Goal: Book appointment/travel/reservation

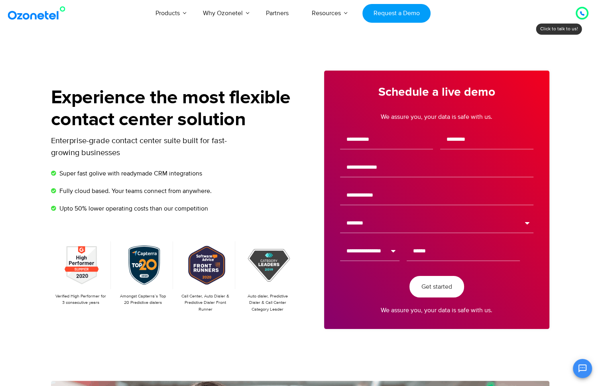
drag, startPoint x: 0, startPoint y: 0, endPoint x: 584, endPoint y: 11, distance: 583.7
click at [584, 11] on icon at bounding box center [581, 13] width 5 height 5
click at [580, 20] on div at bounding box center [582, 14] width 16 height 16
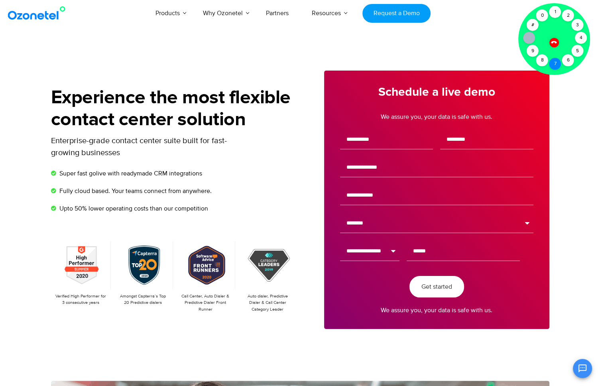
click at [554, 66] on div "7" at bounding box center [555, 64] width 12 height 12
drag, startPoint x: 571, startPoint y: 57, endPoint x: 545, endPoint y: 57, distance: 26.3
drag, startPoint x: 551, startPoint y: 46, endPoint x: 561, endPoint y: 51, distance: 11.2
click at [561, 49] on div at bounding box center [554, 39] width 72 height 72
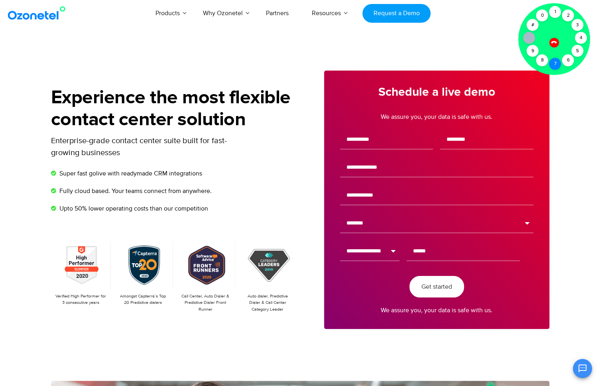
drag, startPoint x: 553, startPoint y: 47, endPoint x: 550, endPoint y: 63, distance: 17.0
click at [547, 55] on div at bounding box center [554, 39] width 72 height 72
drag, startPoint x: 545, startPoint y: 63, endPoint x: 579, endPoint y: 62, distance: 34.3
click at [582, 13] on div "Click to talk to us! Call connected 1 2 3 4 5 6 7 8 9 # 0" at bounding box center [582, 13] width 0 height 0
